Goal: Navigation & Orientation: Find specific page/section

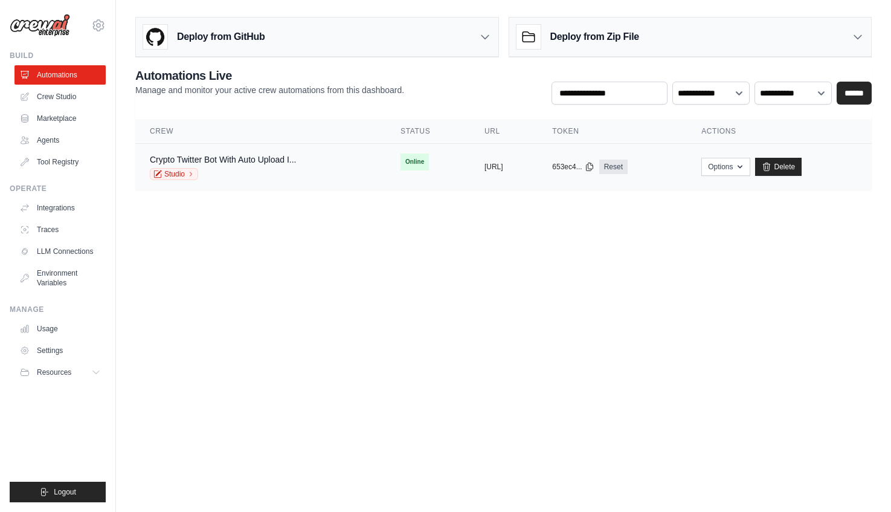
click at [238, 147] on td "Crypto Twitter Bot With Auto Upload I... Studio" at bounding box center [260, 167] width 251 height 47
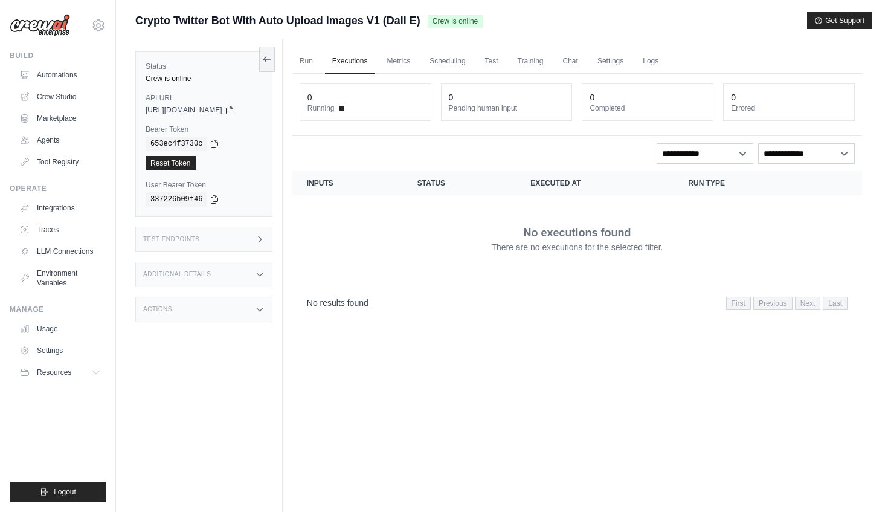
click at [62, 98] on link "Crew Studio" at bounding box center [59, 96] width 91 height 19
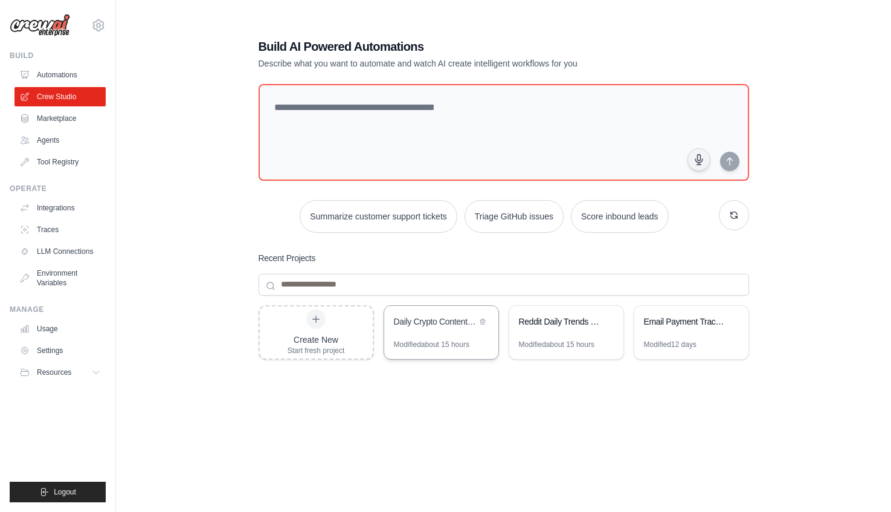
click at [460, 323] on div "Daily Crypto Content Scheduler with Spreadsheet Organization" at bounding box center [435, 321] width 83 height 12
click at [687, 330] on div "Email Payment Tracker with Document Archive" at bounding box center [691, 323] width 114 height 34
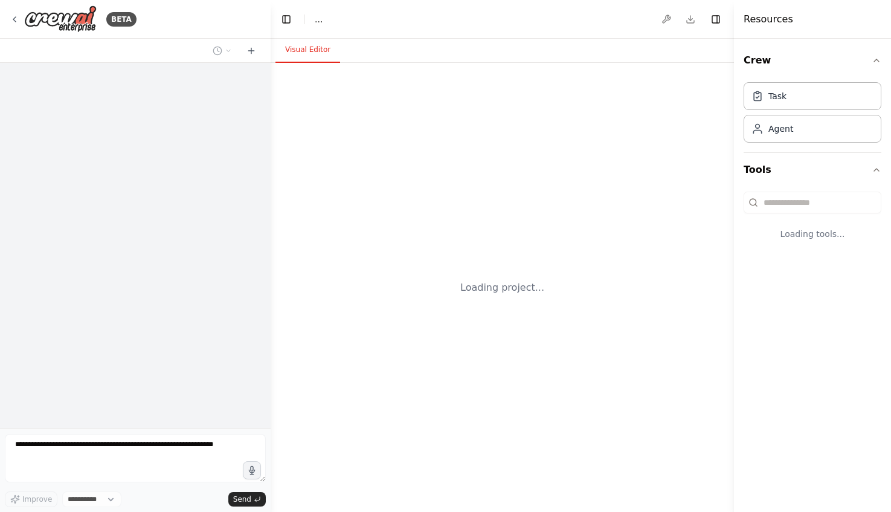
select select "****"
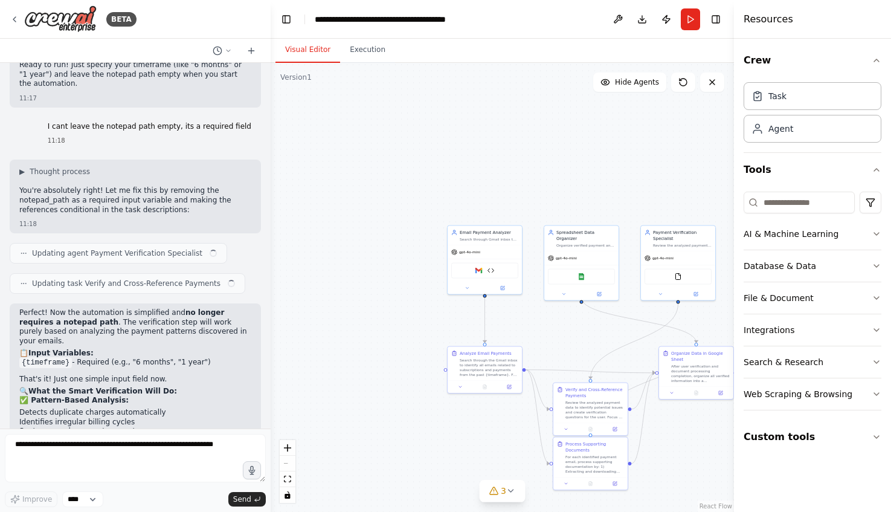
scroll to position [5934, 0]
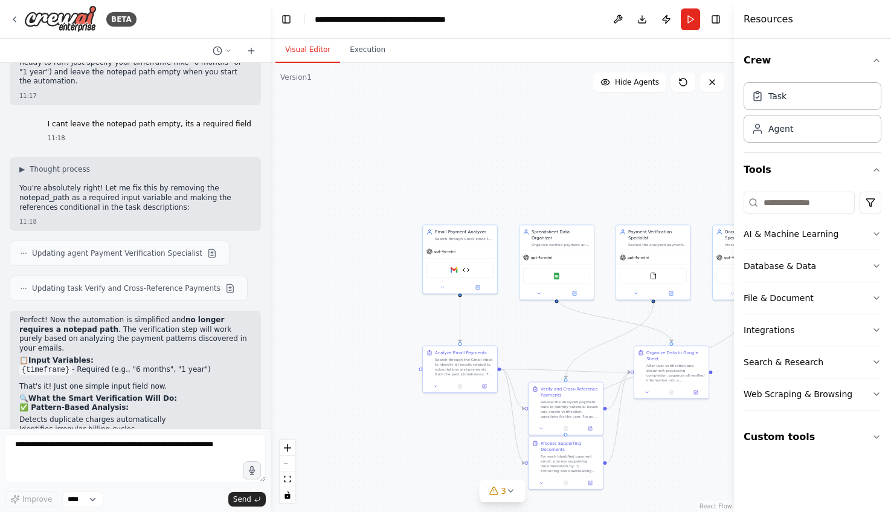
drag, startPoint x: 562, startPoint y: 331, endPoint x: 397, endPoint y: 246, distance: 185.6
click at [397, 246] on div ".deletable-edge-delete-btn { width: 20px; height: 20px; border: 0px solid #ffff…" at bounding box center [502, 287] width 463 height 449
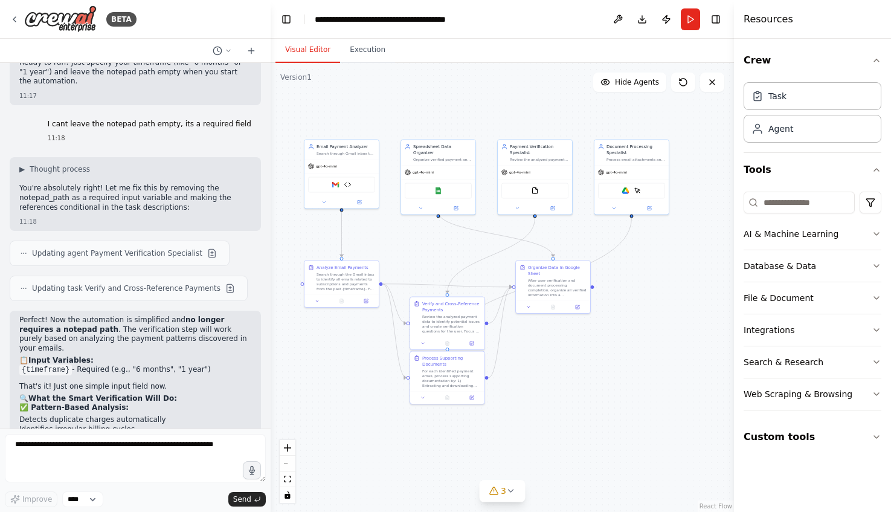
drag, startPoint x: 399, startPoint y: 246, endPoint x: 421, endPoint y: 245, distance: 22.4
click at [421, 245] on div ".deletable-edge-delete-btn { width: 20px; height: 20px; border: 0px solid #ffff…" at bounding box center [502, 287] width 463 height 449
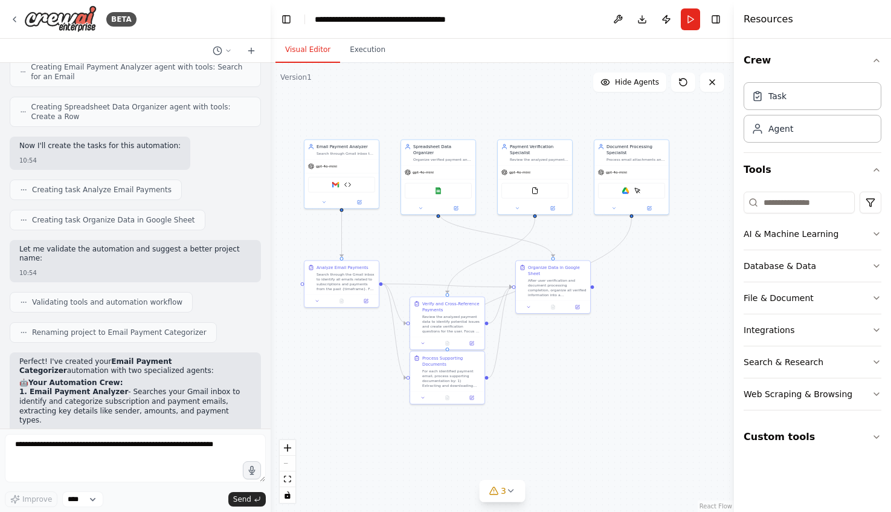
scroll to position [0, 0]
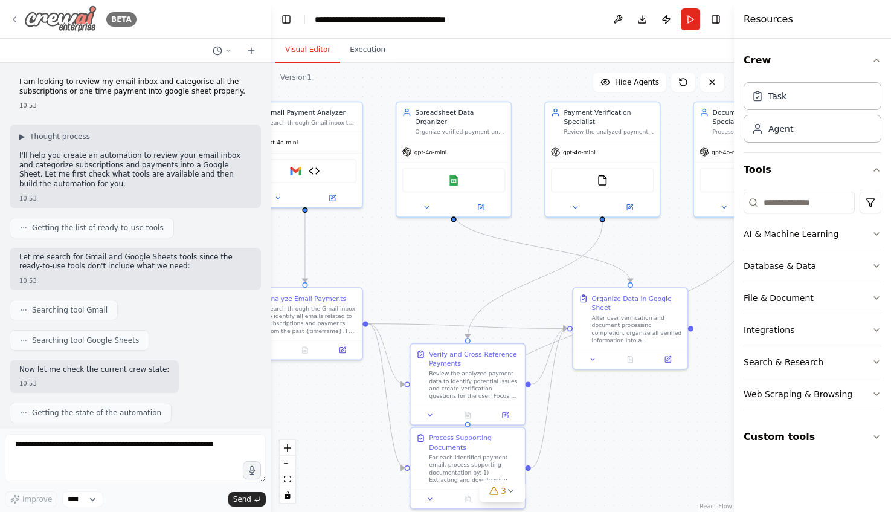
click at [13, 20] on icon at bounding box center [15, 19] width 10 height 10
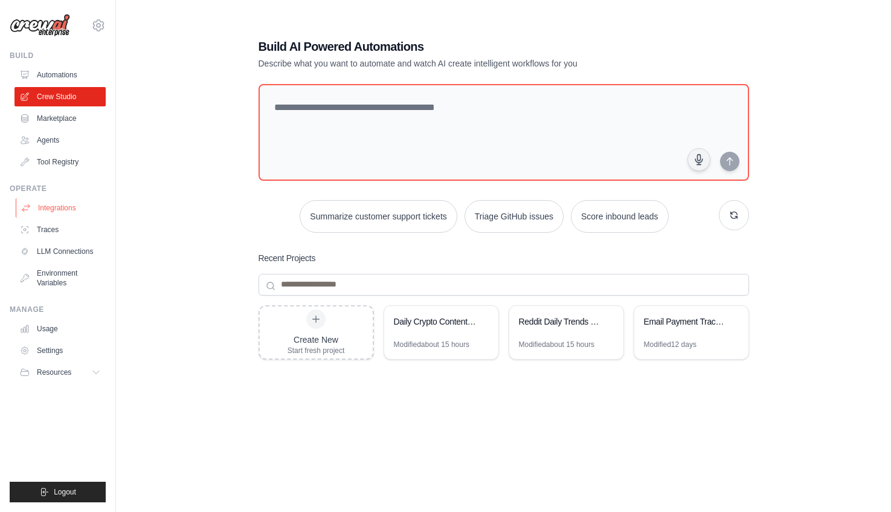
click at [72, 202] on link "Integrations" at bounding box center [61, 207] width 91 height 19
click at [66, 205] on link "Integrations" at bounding box center [61, 207] width 91 height 19
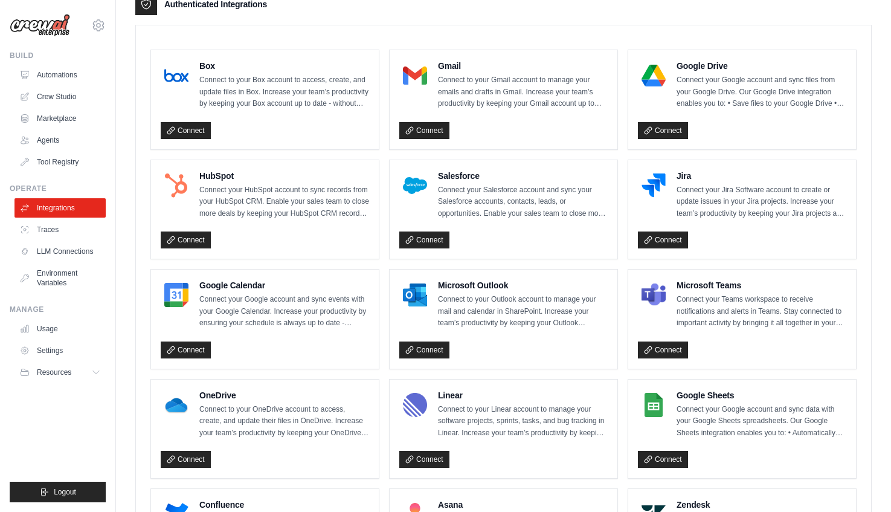
scroll to position [327, 0]
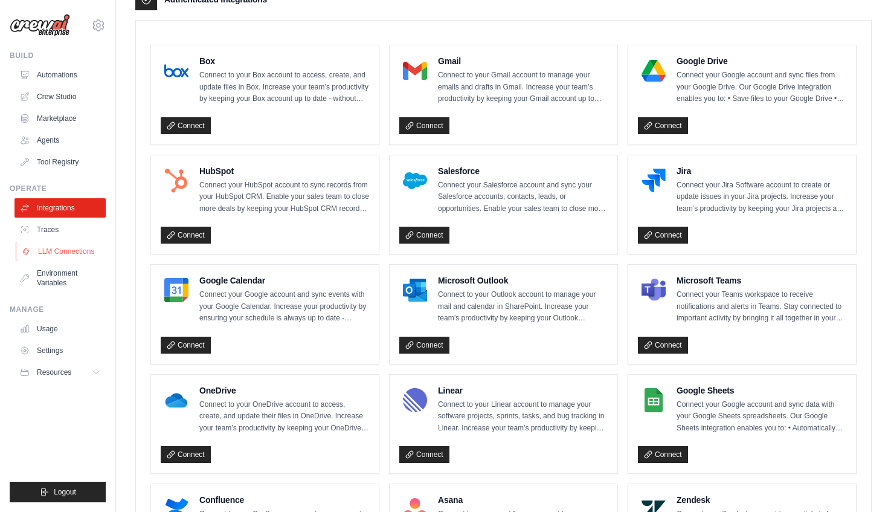
click at [76, 245] on link "LLM Connections" at bounding box center [61, 251] width 91 height 19
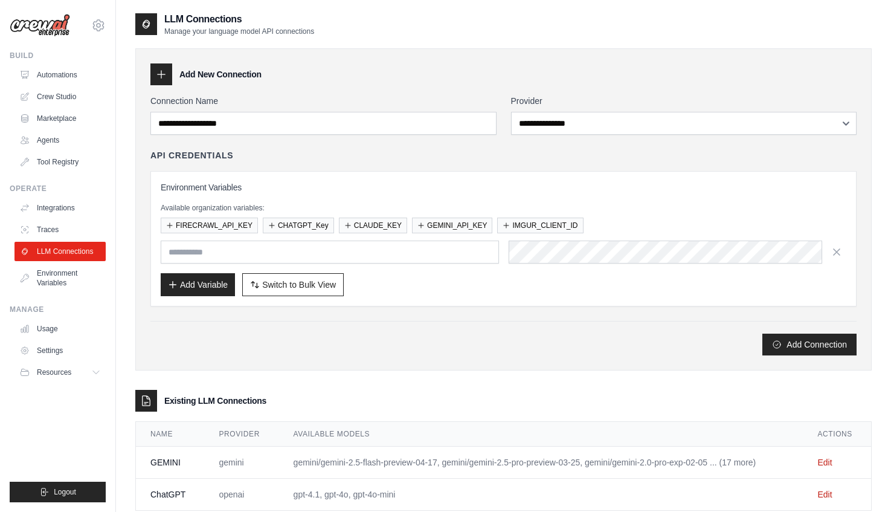
scroll to position [30, 0]
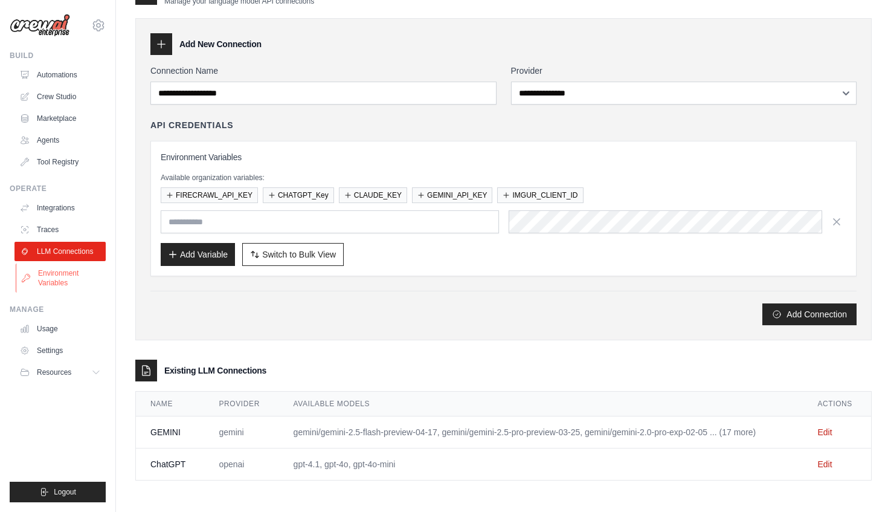
click at [85, 278] on link "Environment Variables" at bounding box center [61, 277] width 91 height 29
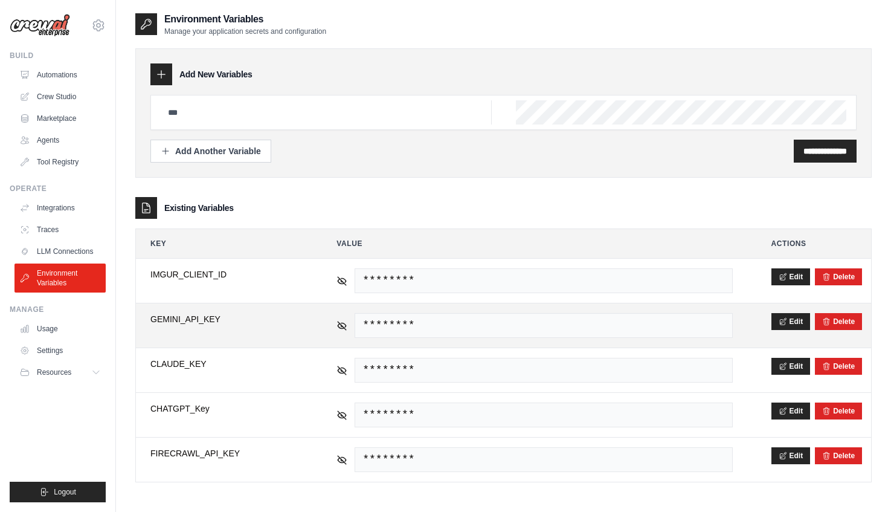
scroll to position [24, 0]
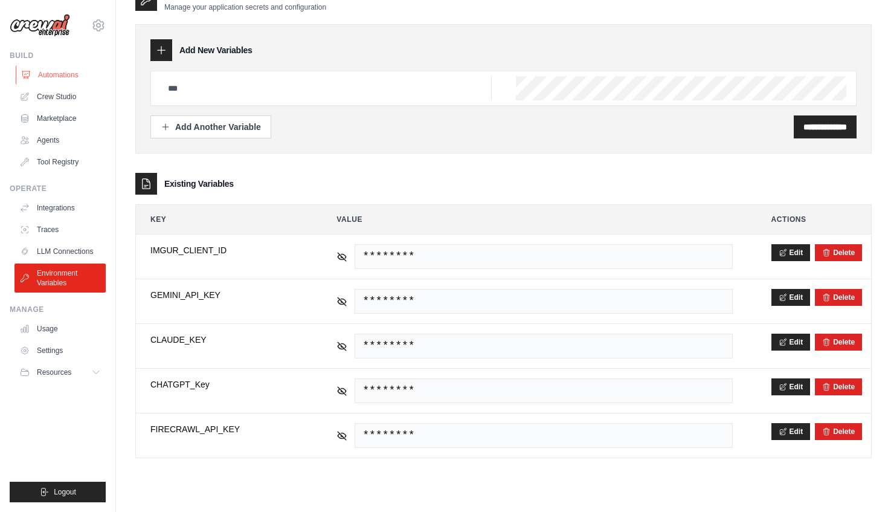
click at [76, 72] on link "Automations" at bounding box center [61, 74] width 91 height 19
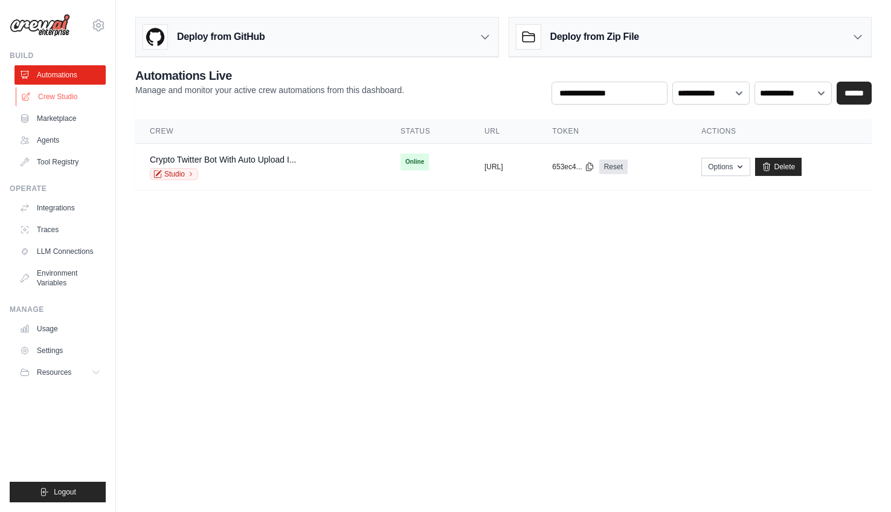
click at [72, 97] on link "Crew Studio" at bounding box center [61, 96] width 91 height 19
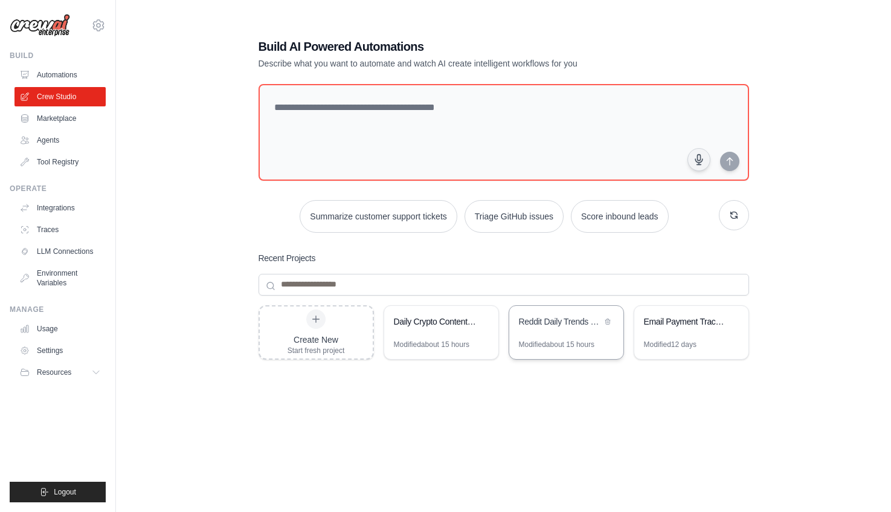
click at [539, 329] on div "Reddit Daily Trends Monitor" at bounding box center [560, 322] width 83 height 14
click at [414, 321] on div "Daily Crypto Content Scheduler with Spreadsheet Organization" at bounding box center [435, 321] width 83 height 12
click at [689, 329] on div "Email Payment Tracker with Document Archive" at bounding box center [685, 322] width 83 height 14
click at [57, 117] on link "Marketplace" at bounding box center [61, 118] width 91 height 19
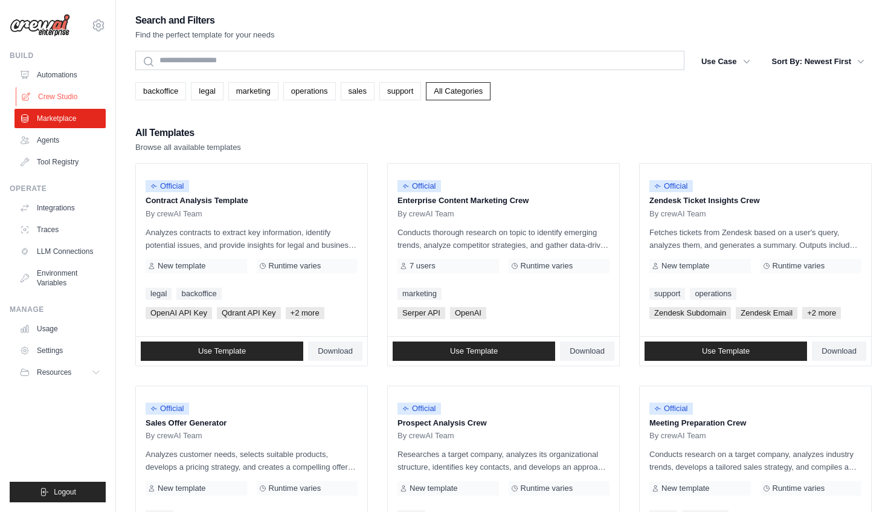
click at [71, 98] on link "Crew Studio" at bounding box center [61, 96] width 91 height 19
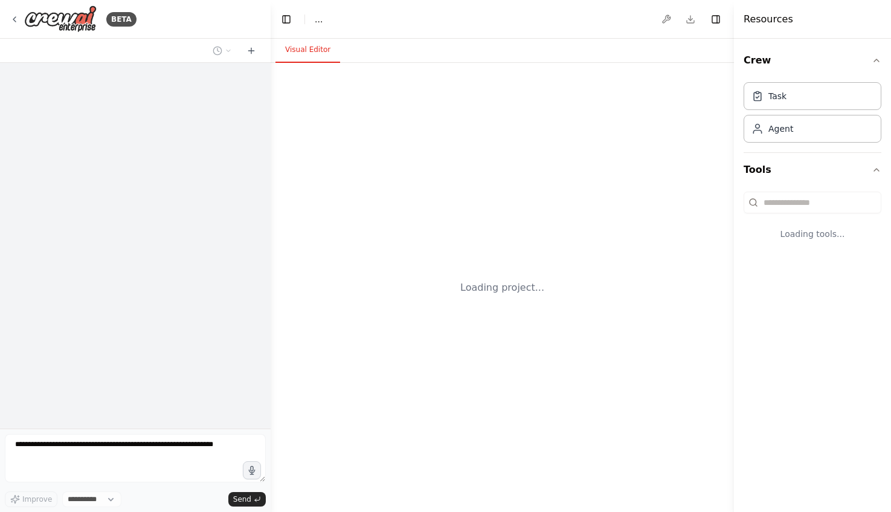
select select "****"
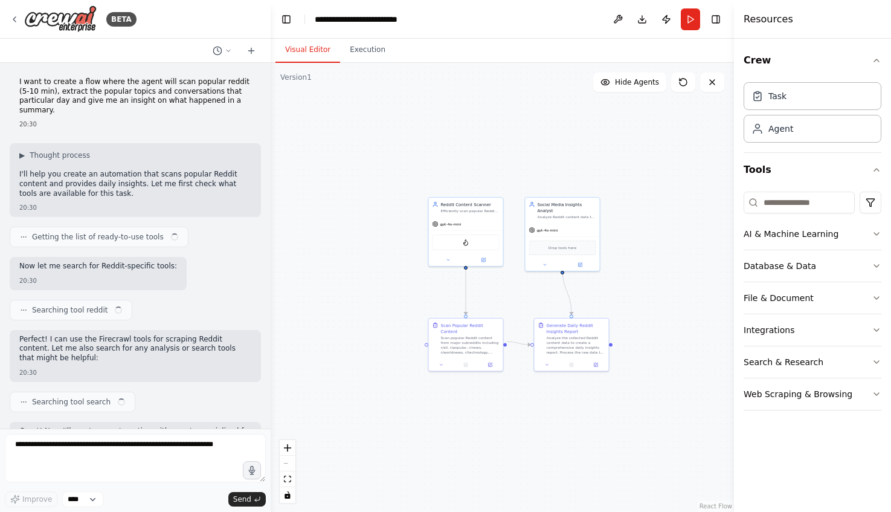
scroll to position [1216, 0]
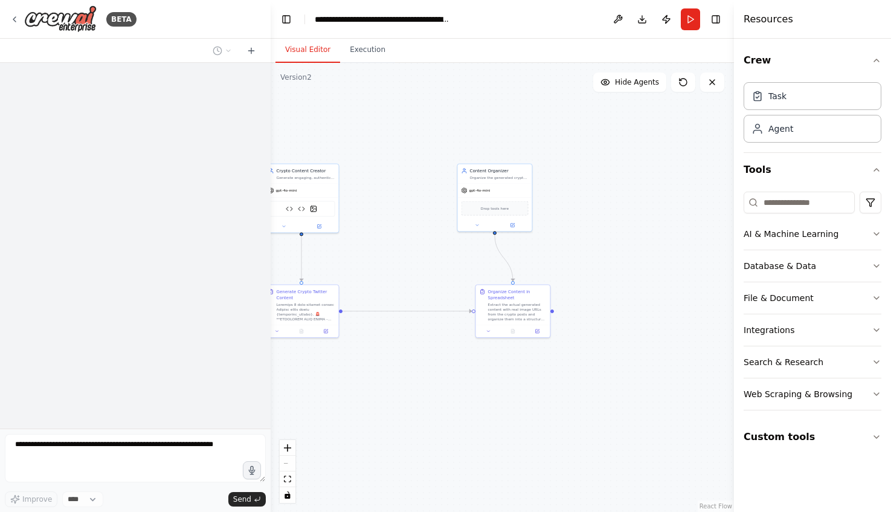
drag, startPoint x: 562, startPoint y: 317, endPoint x: 463, endPoint y: 300, distance: 100.0
click at [390, 270] on div ".deletable-edge-delete-btn { width: 20px; height: 20px; border: 0px solid #ffff…" at bounding box center [502, 287] width 463 height 449
click at [458, 300] on div ".deletable-edge-delete-btn { width: 20px; height: 20px; border: 0px solid #ffff…" at bounding box center [502, 287] width 463 height 449
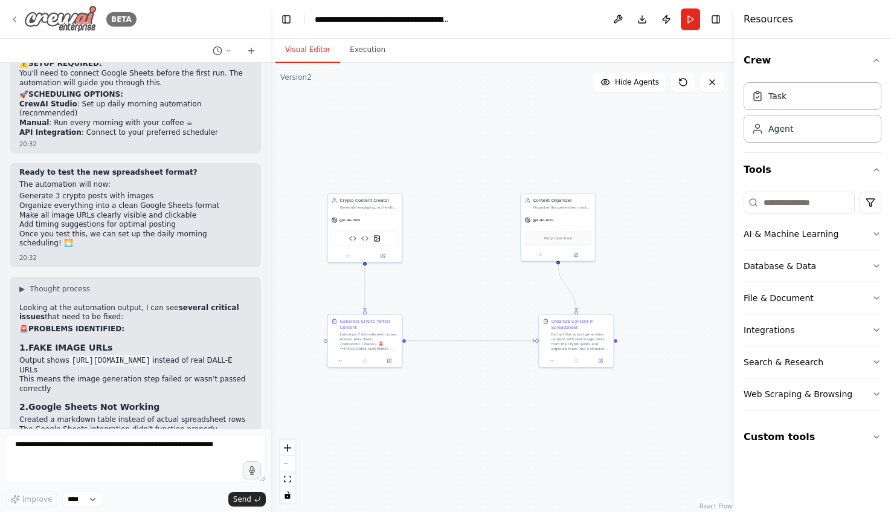
scroll to position [37650, 0]
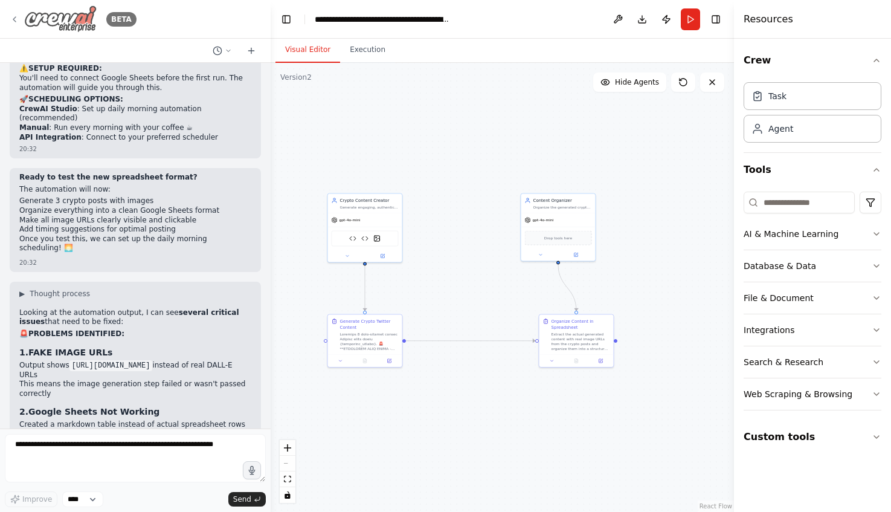
click at [14, 13] on div "BETA" at bounding box center [73, 18] width 127 height 27
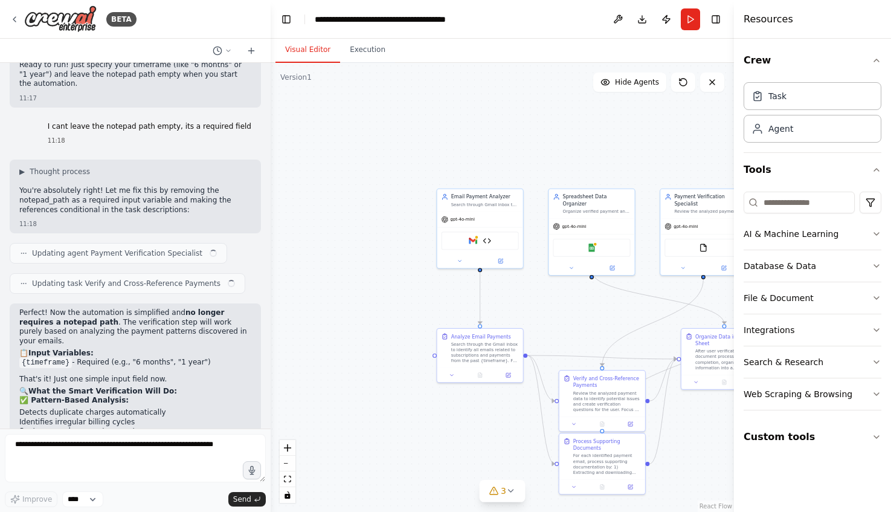
scroll to position [5934, 0]
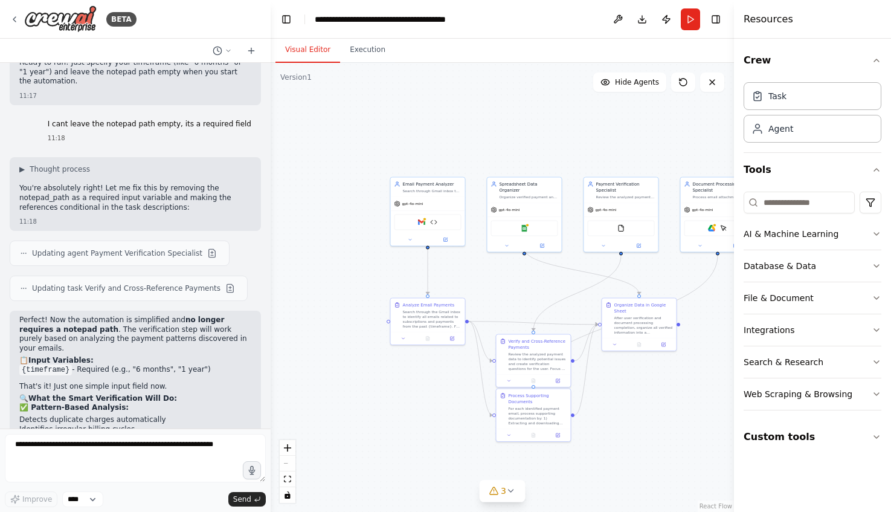
drag, startPoint x: 591, startPoint y: 321, endPoint x: 519, endPoint y: 296, distance: 76.0
click at [519, 296] on div ".deletable-edge-delete-btn { width: 20px; height: 20px; border: 0px solid #ffff…" at bounding box center [502, 287] width 463 height 449
drag, startPoint x: 519, startPoint y: 296, endPoint x: 396, endPoint y: 296, distance: 123.2
click at [396, 296] on div ".deletable-edge-delete-btn { width: 20px; height: 20px; border: 0px solid #ffff…" at bounding box center [502, 287] width 463 height 449
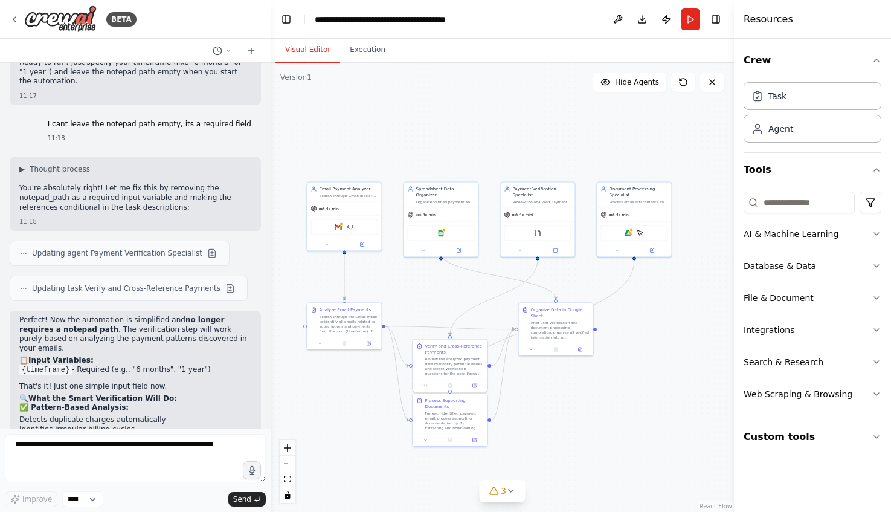
drag, startPoint x: 620, startPoint y: 303, endPoint x: 666, endPoint y: 320, distance: 48.9
click at [666, 311] on div ".deletable-edge-delete-btn { width: 20px; height: 20px; border: 0px solid #ffff…" at bounding box center [502, 287] width 463 height 449
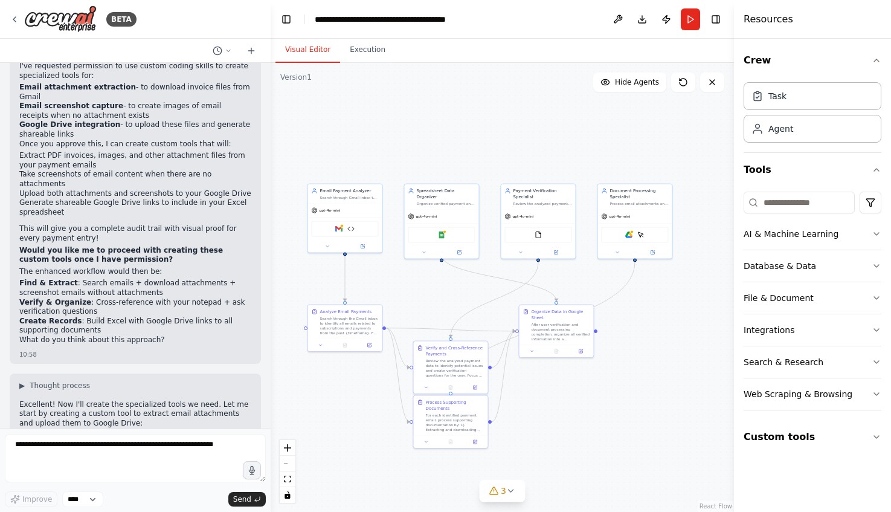
scroll to position [2576, 0]
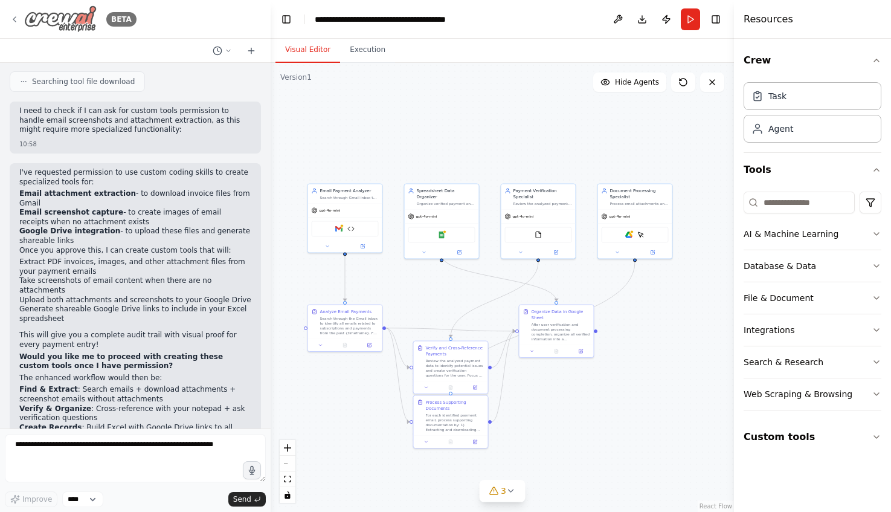
click at [13, 10] on div "BETA" at bounding box center [73, 18] width 127 height 27
